Goal: Task Accomplishment & Management: Use online tool/utility

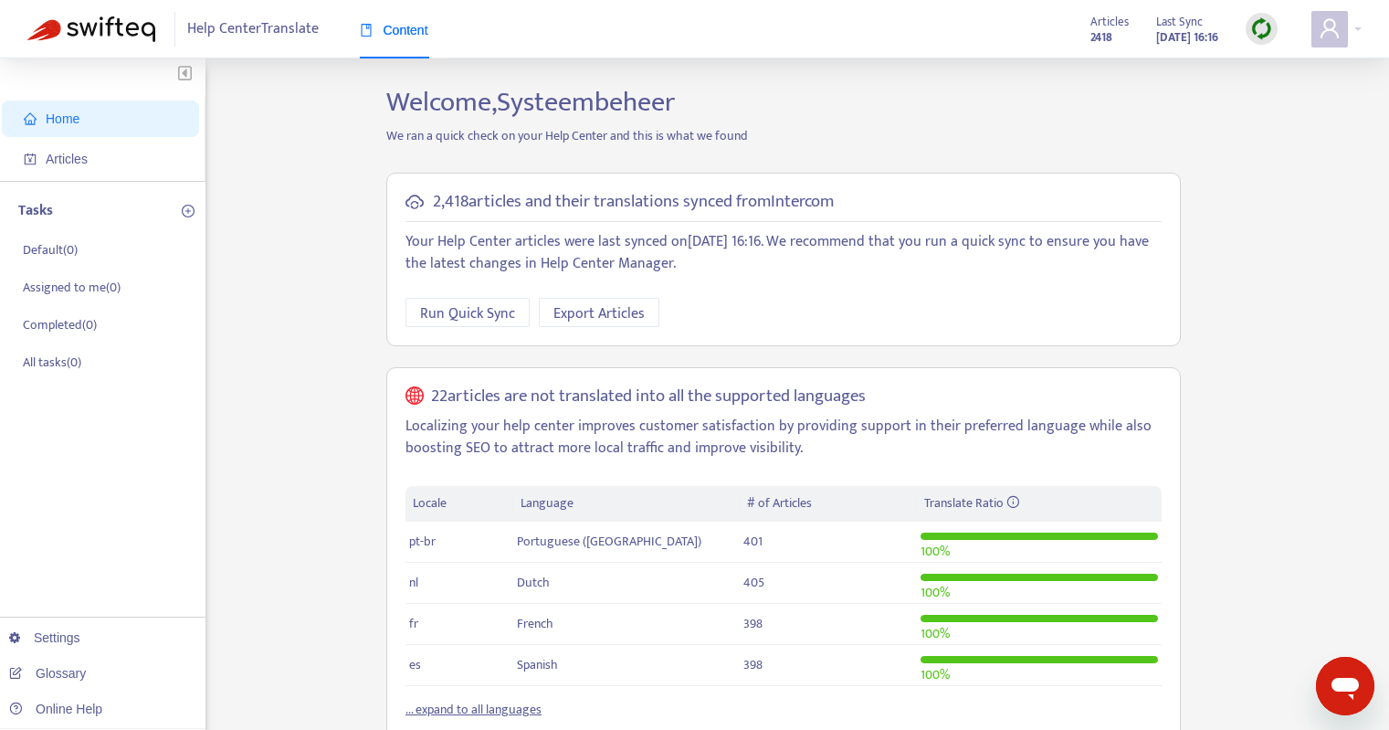
click at [1258, 22] on img at bounding box center [1261, 28] width 23 height 23
click at [1312, 111] on ul "Quick Sync Full Sync Learn More" at bounding box center [1301, 99] width 110 height 103
click at [1316, 97] on link "Full Sync" at bounding box center [1294, 95] width 66 height 21
click at [129, 154] on span "Articles" at bounding box center [104, 159] width 161 height 37
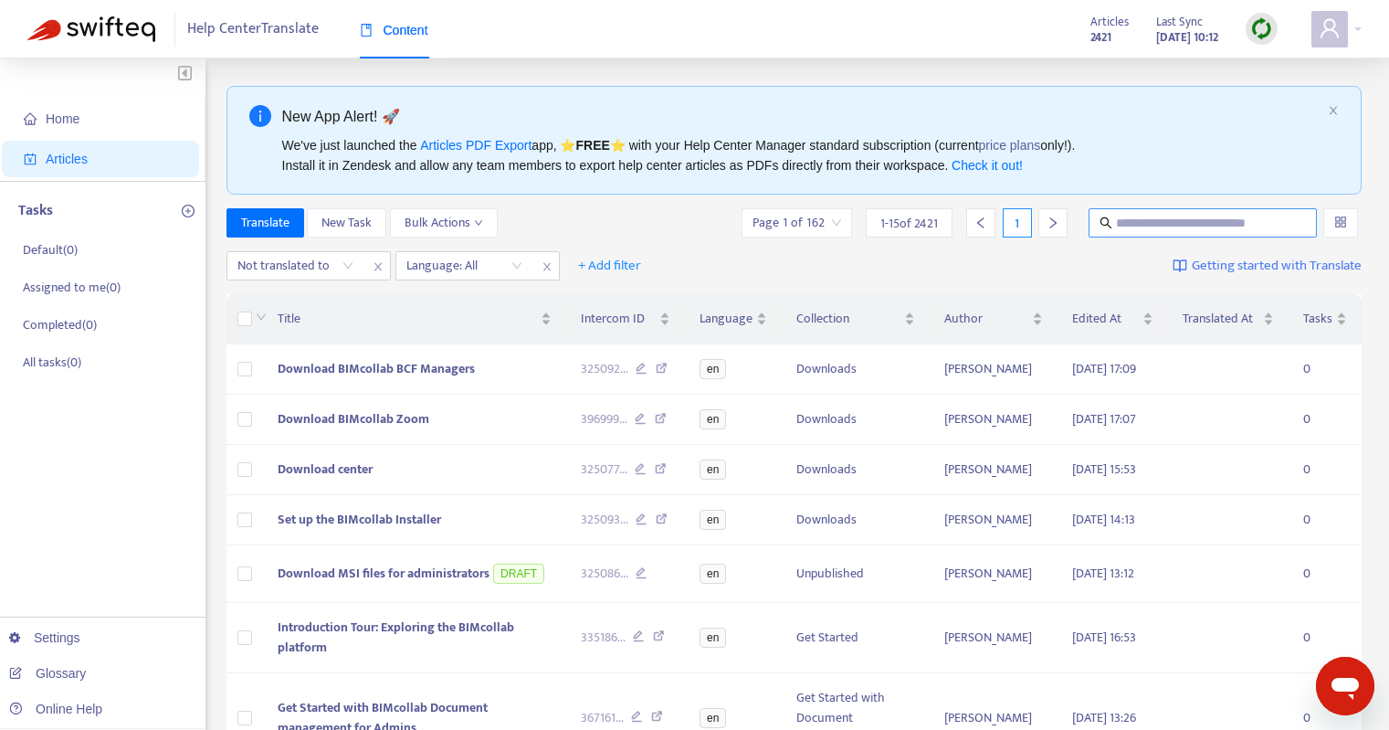
click at [1187, 229] on input "text" at bounding box center [1203, 223] width 175 height 20
type input "********"
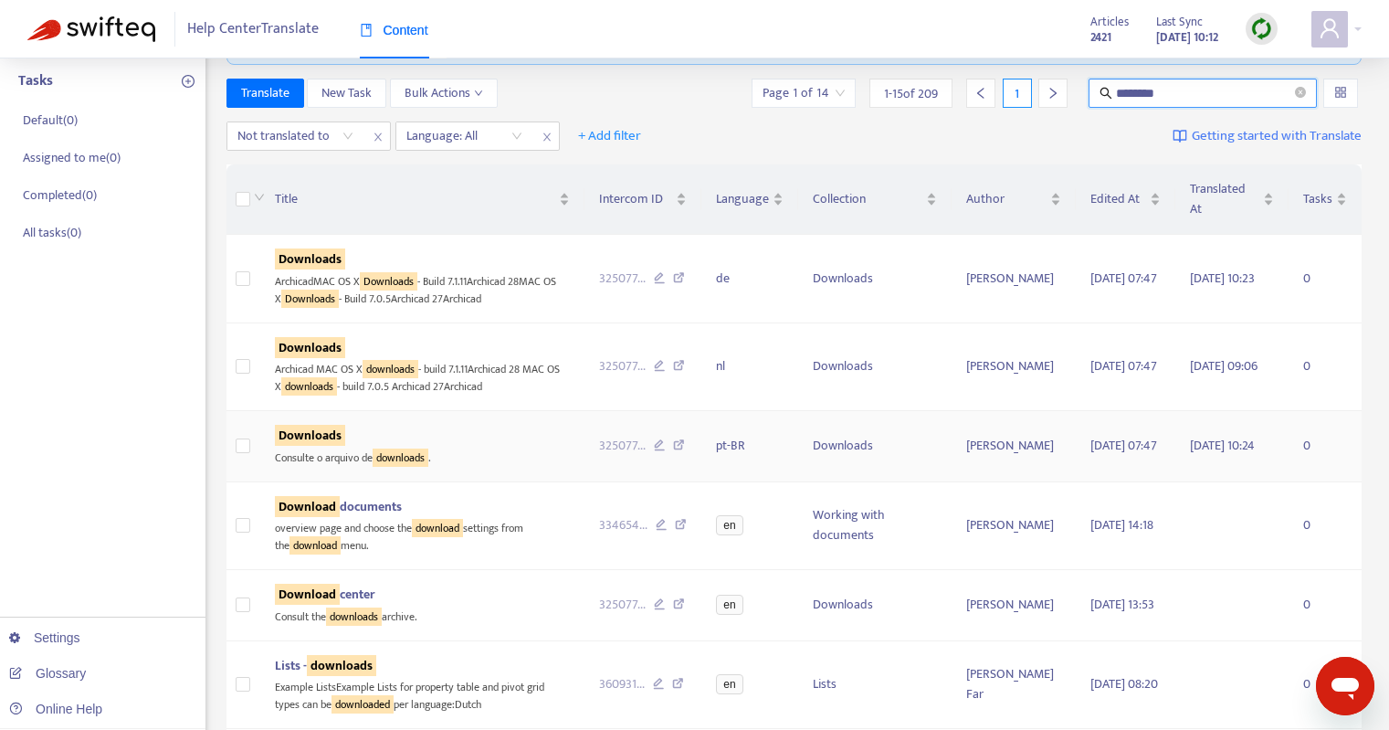
scroll to position [183, 0]
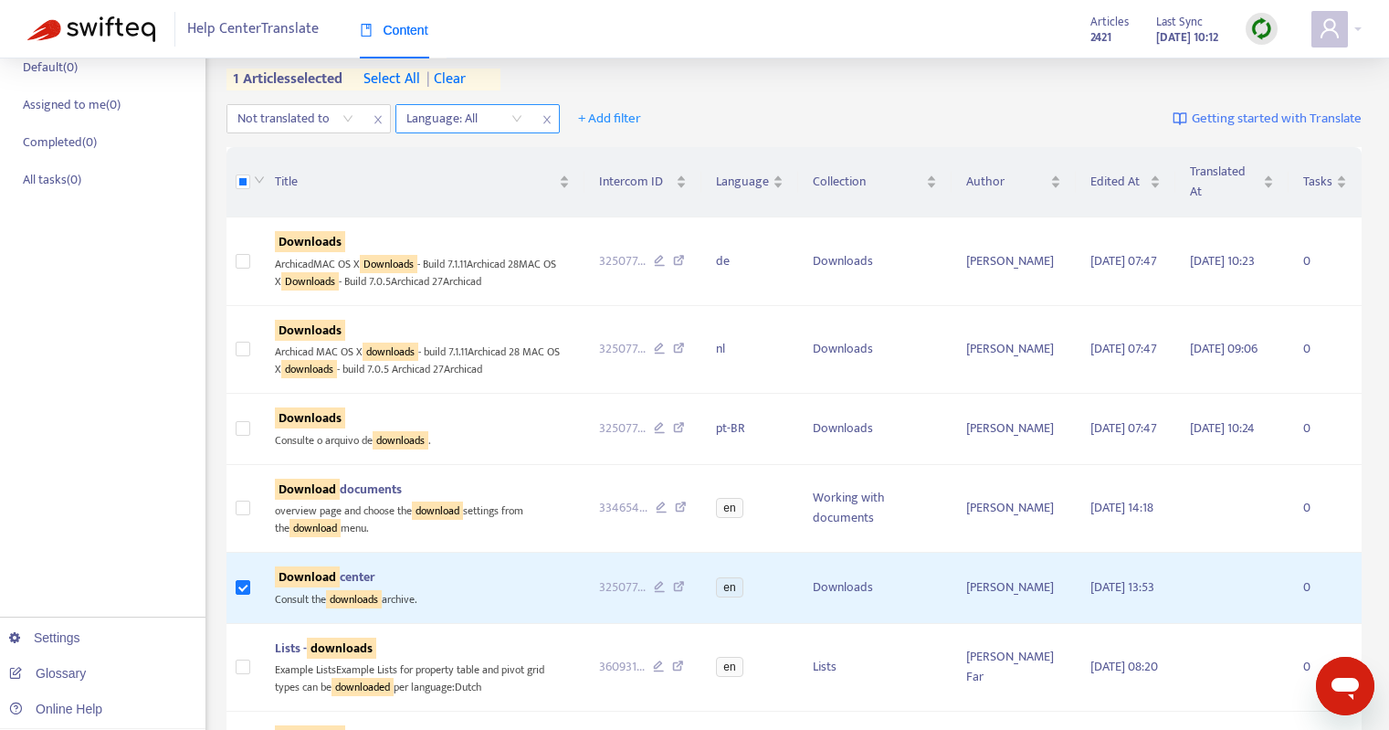
click at [518, 129] on div "Language: All" at bounding box center [464, 118] width 136 height 27
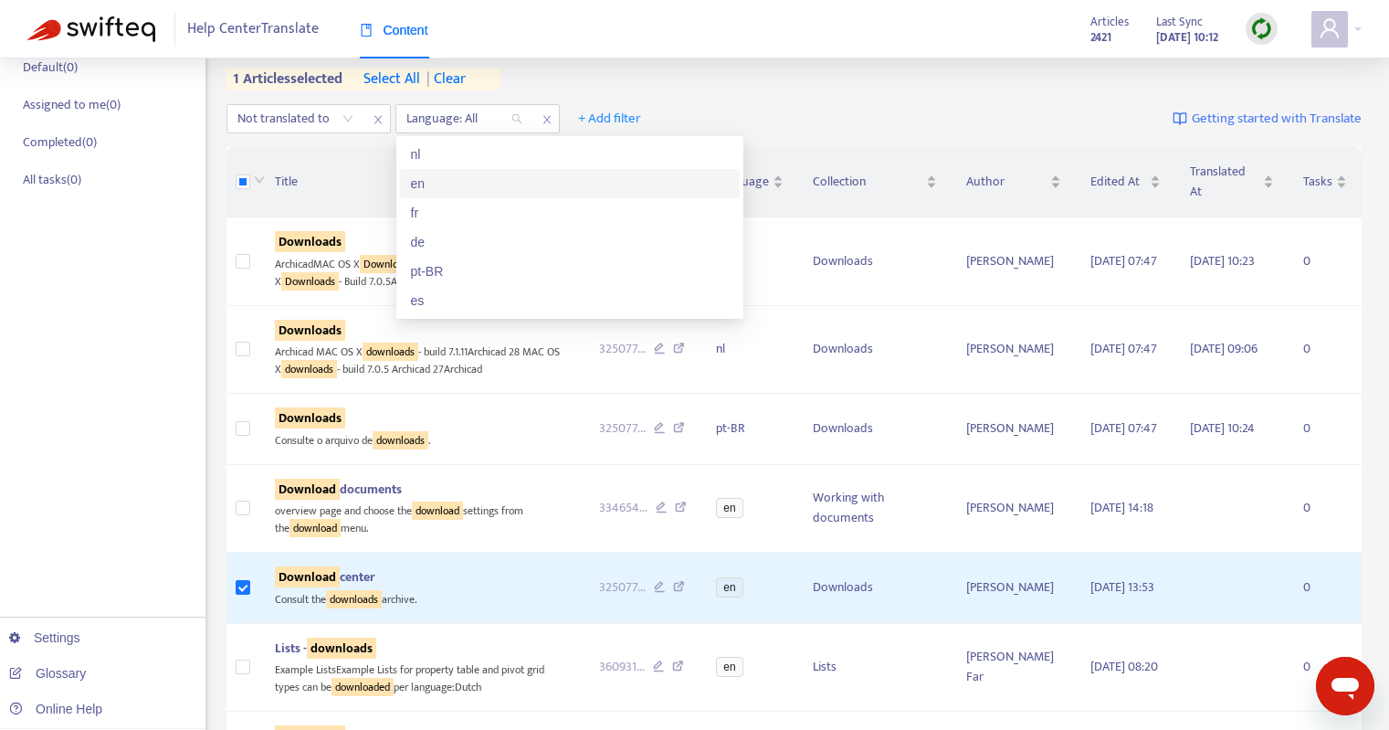
click at [491, 185] on div "en" at bounding box center [570, 184] width 318 height 20
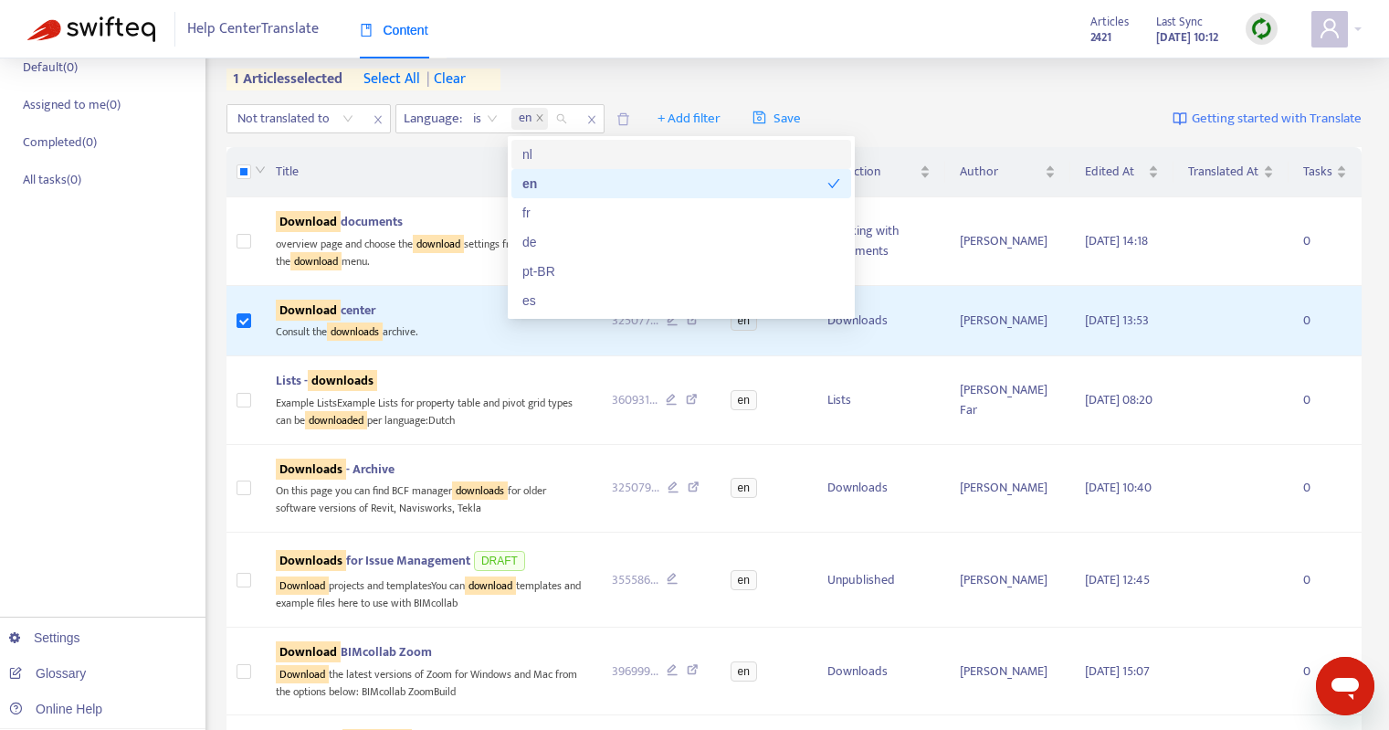
click at [980, 68] on div "Translate New Task Bulk Actions Page 1 of 7 1 - 15 of 94 1 ******** 1 articles …" at bounding box center [795, 58] width 1136 height 65
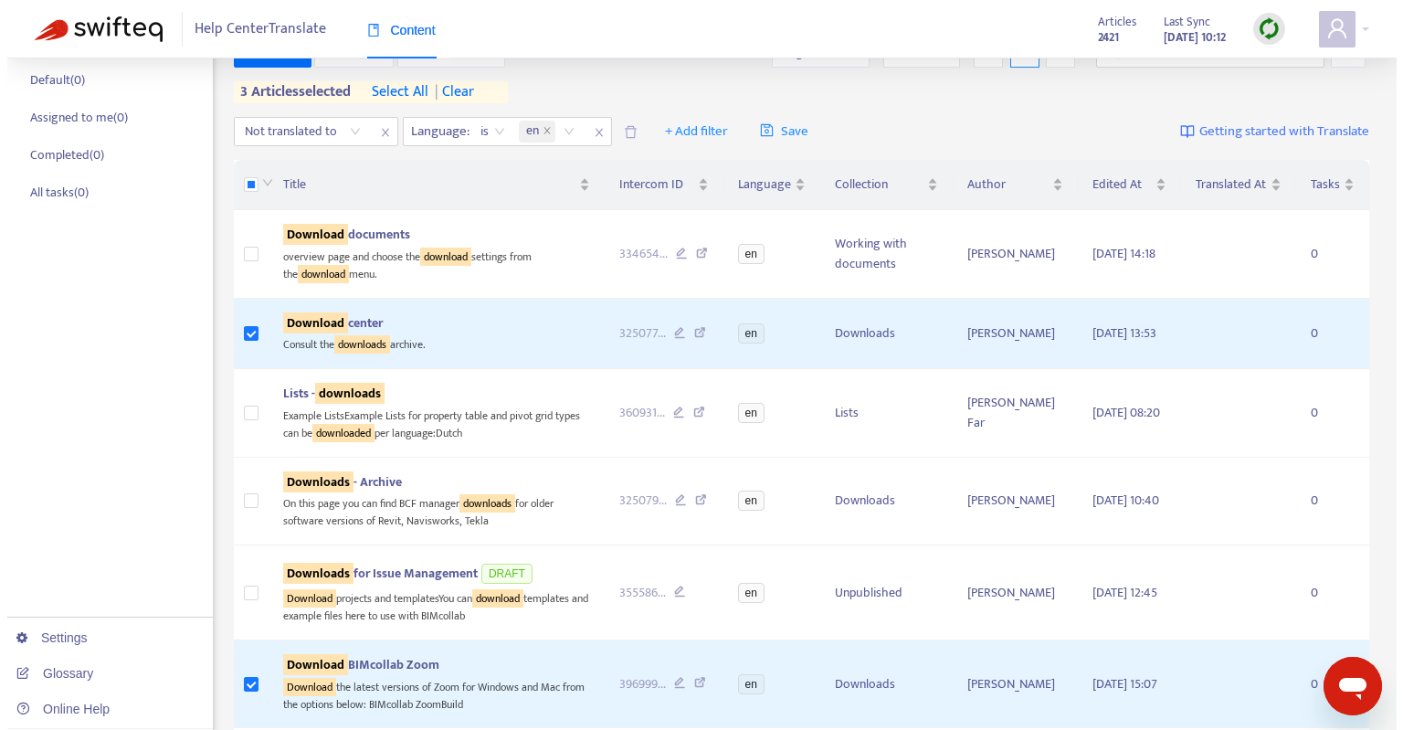
scroll to position [0, 0]
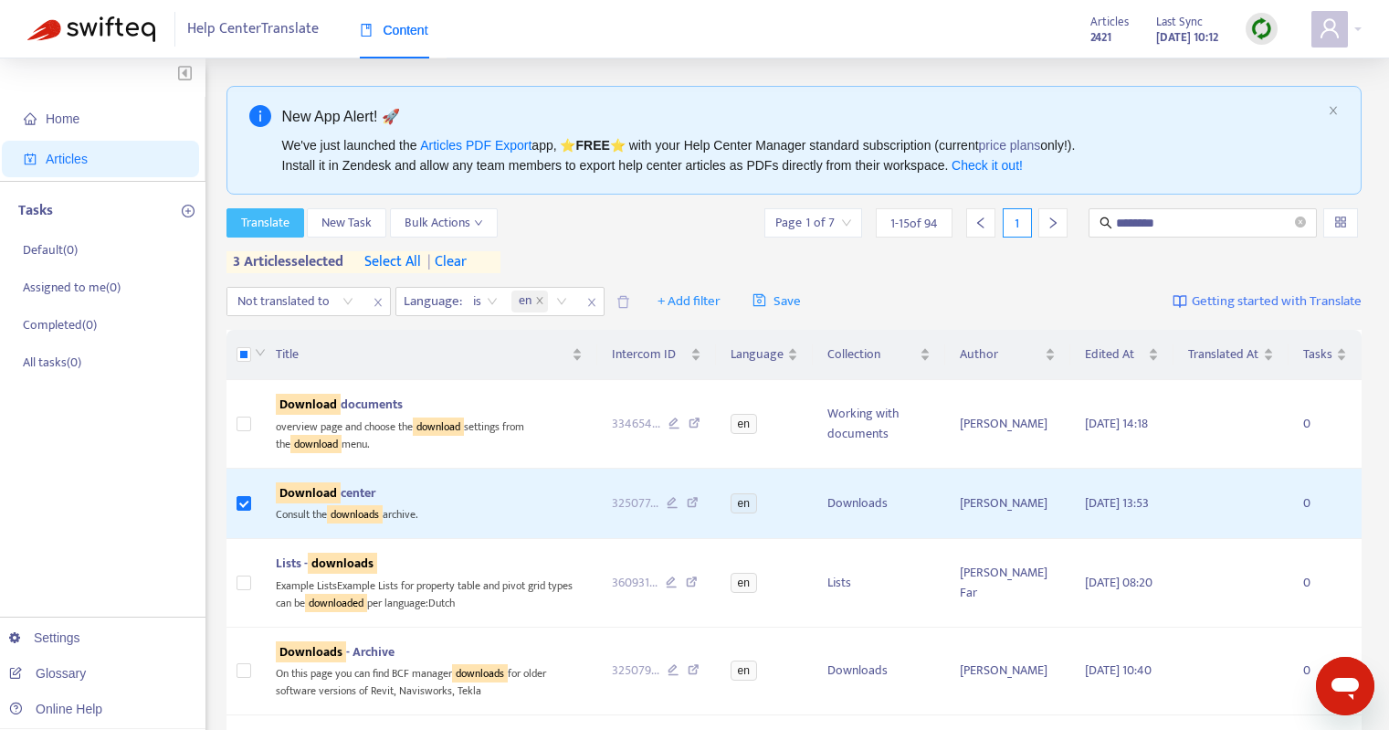
click at [280, 228] on span "Translate" at bounding box center [265, 223] width 48 height 20
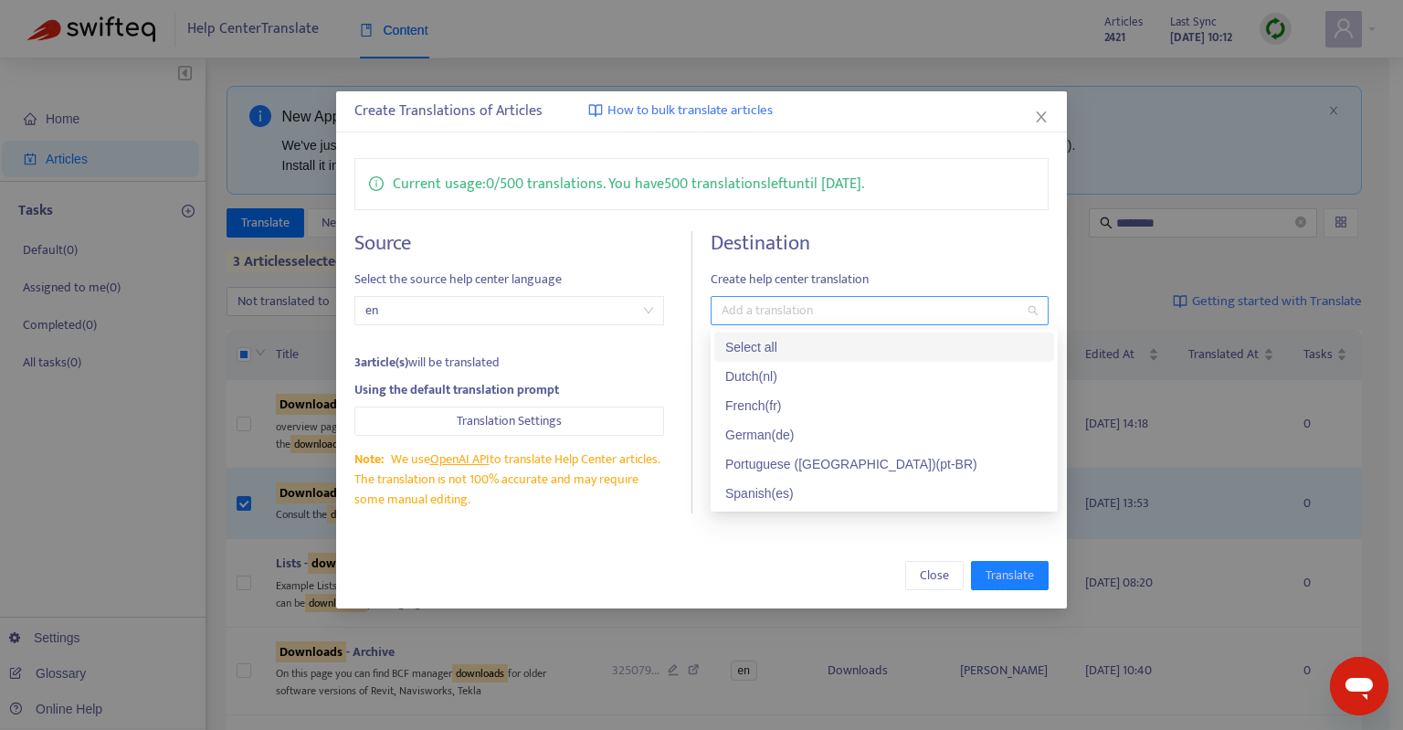
click at [797, 305] on div at bounding box center [870, 311] width 311 height 22
click at [791, 348] on div "Select all" at bounding box center [884, 347] width 318 height 20
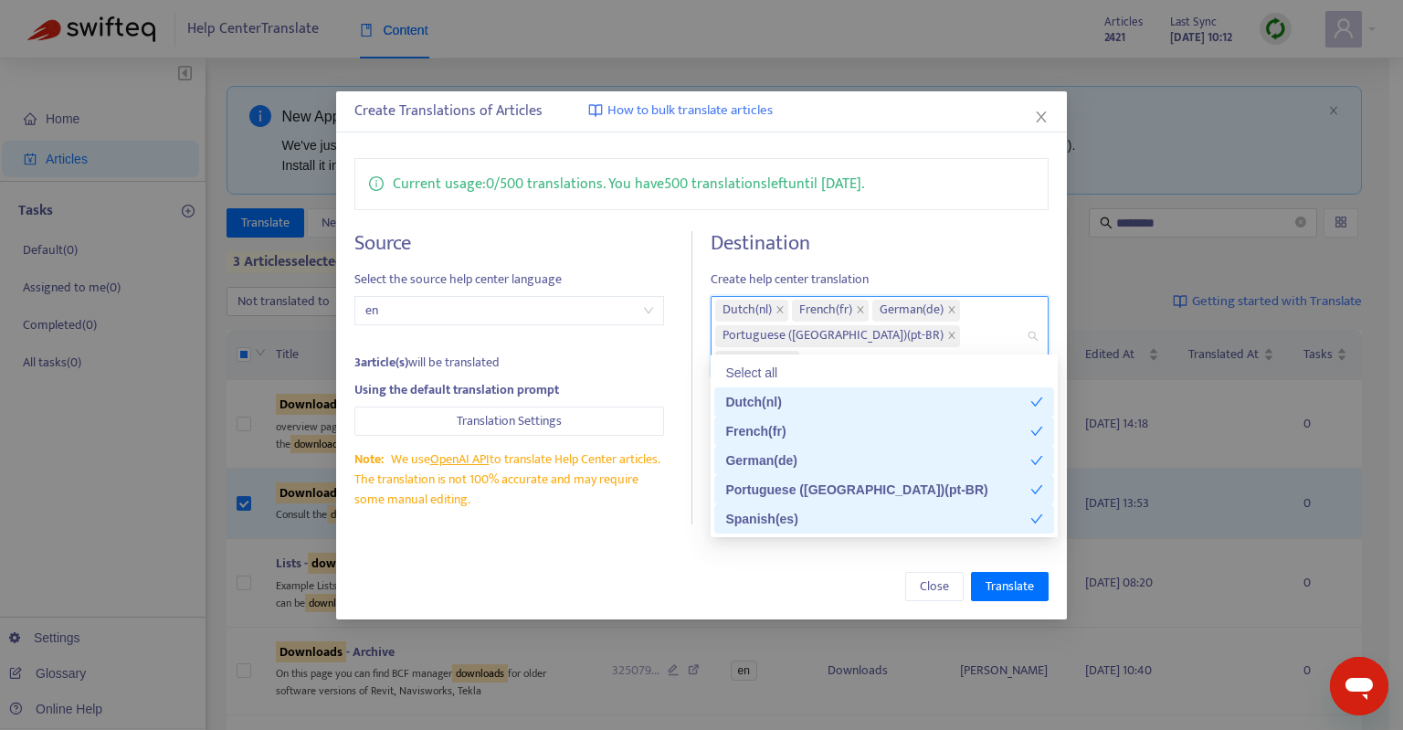
click at [769, 572] on div "Close Translate" at bounding box center [701, 586] width 694 height 29
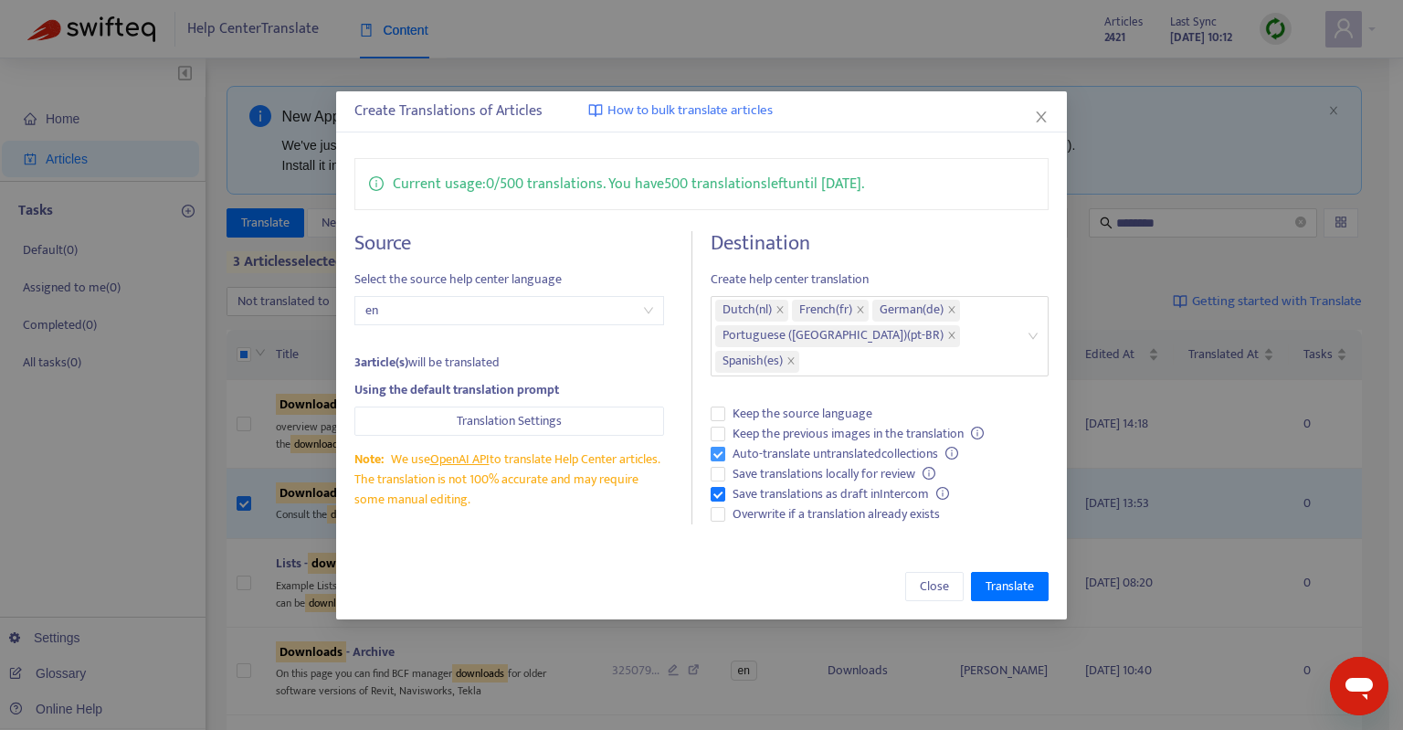
click at [888, 444] on label "Auto-translate untranslated collections" at bounding box center [880, 454] width 338 height 20
click at [1001, 578] on span "Translate" at bounding box center [1010, 586] width 48 height 20
